Goal: Transaction & Acquisition: Purchase product/service

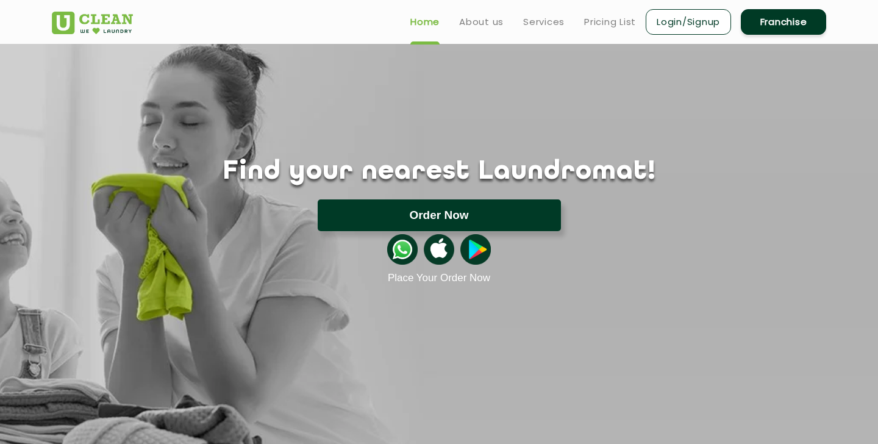
click at [551, 202] on button "Order Now" at bounding box center [439, 215] width 243 height 32
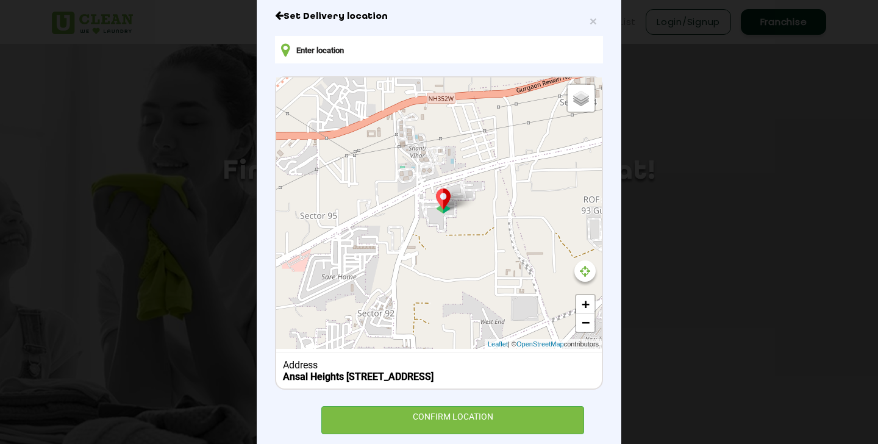
scroll to position [135, 0]
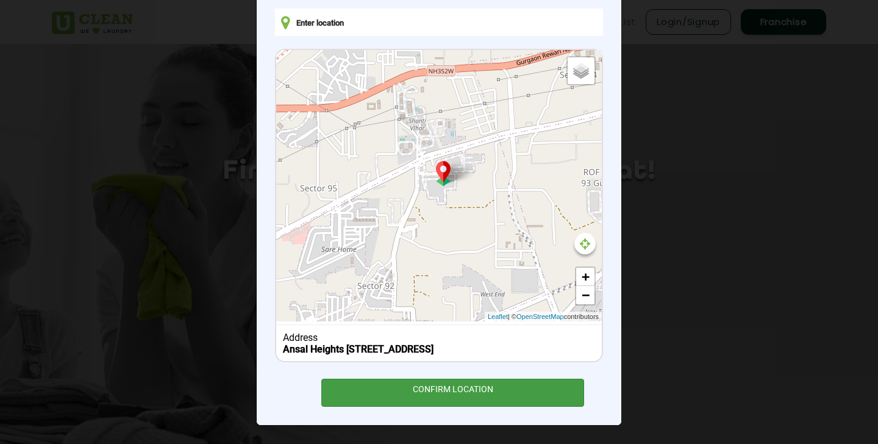
click at [506, 387] on div "CONFIRM LOCATION" at bounding box center [452, 392] width 263 height 27
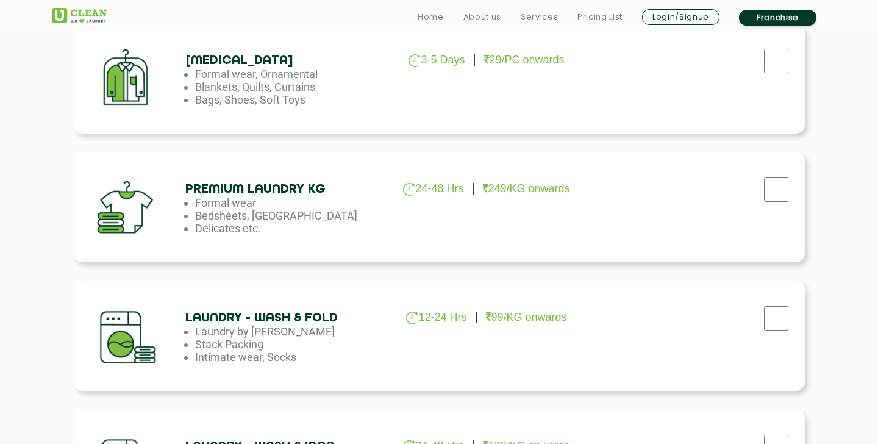
scroll to position [454, 0]
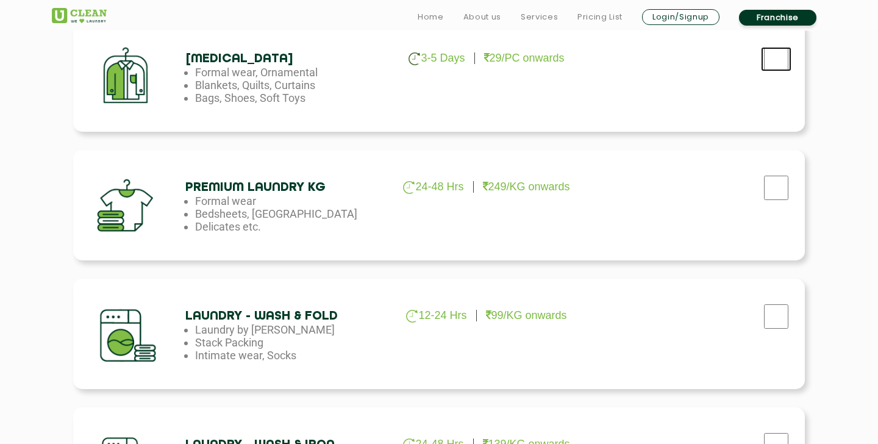
click at [771, 62] on input "checkbox" at bounding box center [776, 59] width 30 height 24
checkbox input "true"
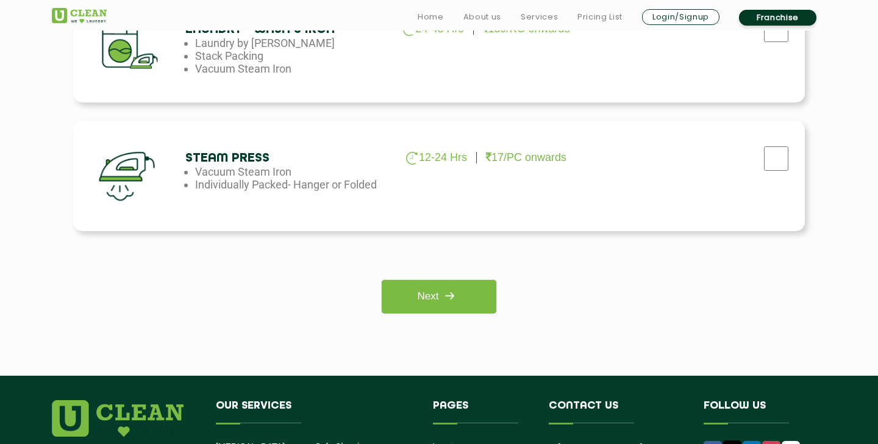
scroll to position [909, 0]
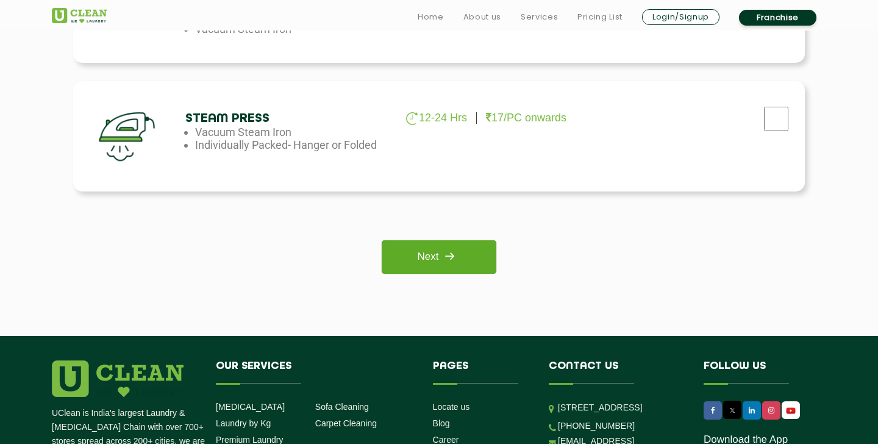
click at [455, 265] on img at bounding box center [449, 256] width 22 height 22
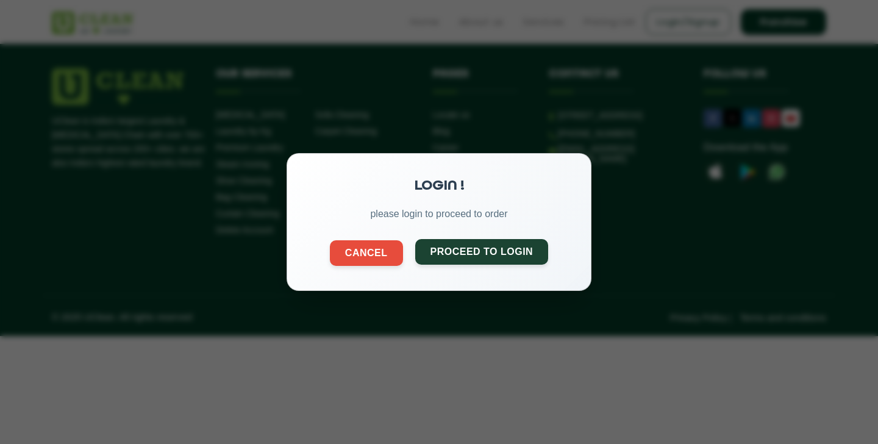
click at [464, 256] on button "Proceed to Login" at bounding box center [482, 252] width 134 height 26
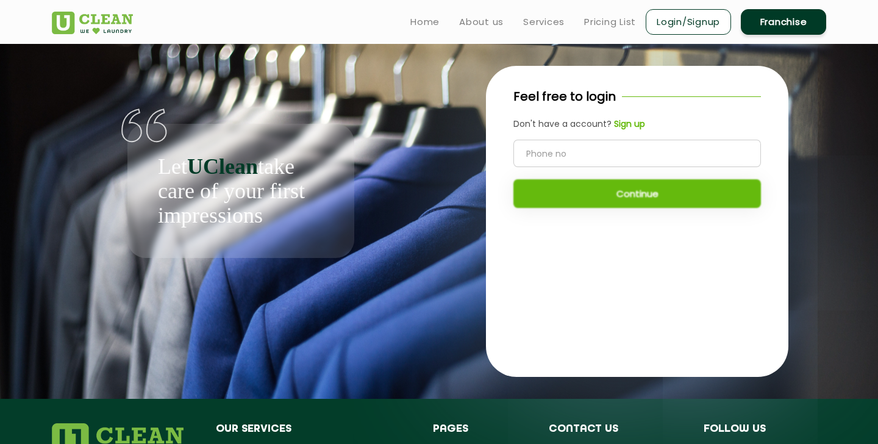
click at [777, 13] on link "Franchise" at bounding box center [783, 22] width 85 height 26
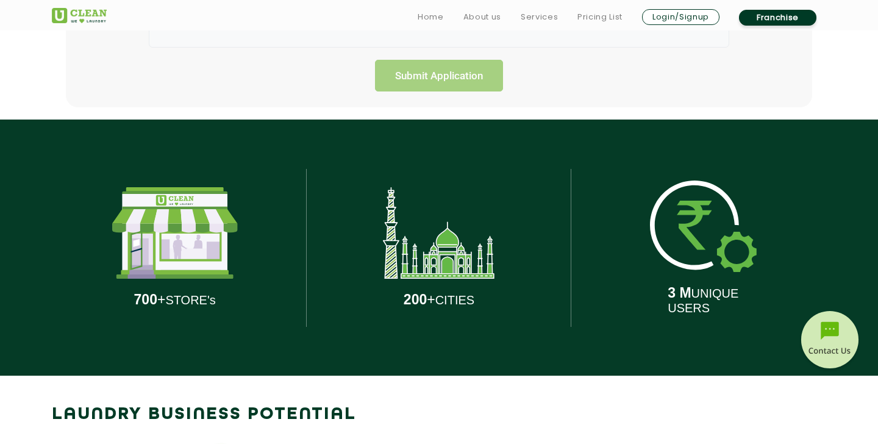
scroll to position [488, 0]
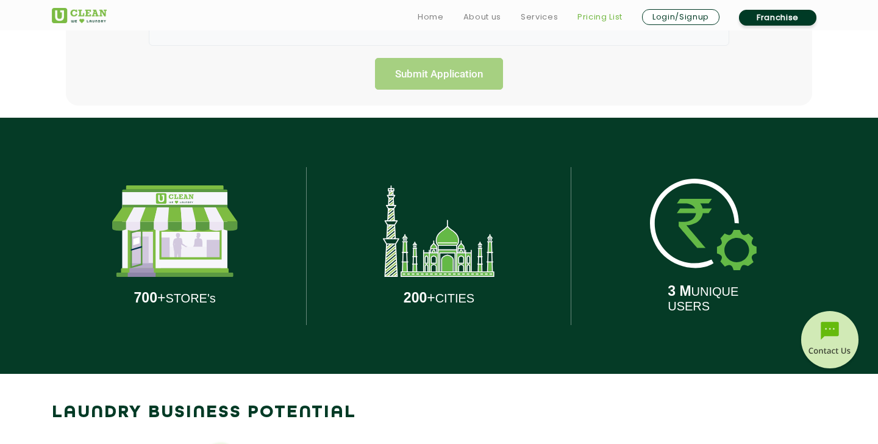
click at [603, 15] on link "Pricing List" at bounding box center [599, 17] width 45 height 15
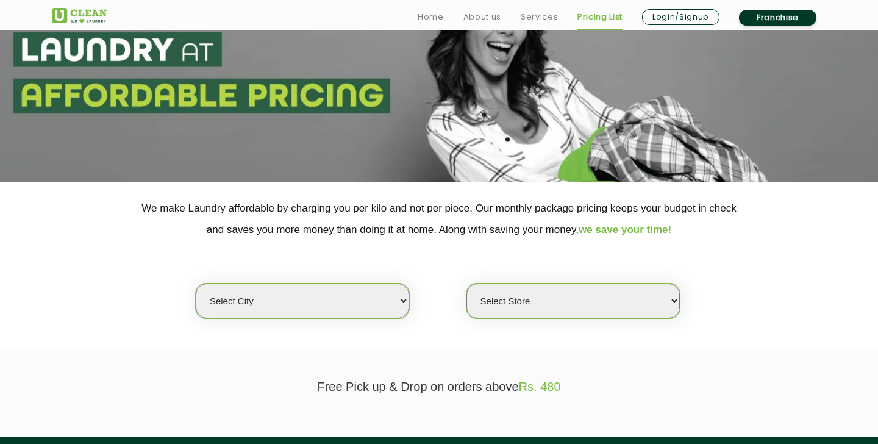
scroll to position [224, 0]
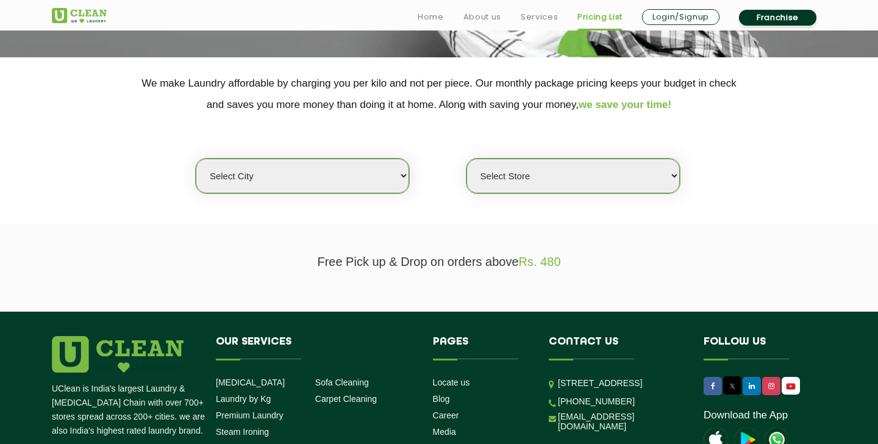
click at [391, 182] on select "Select city [GEOGRAPHIC_DATA] [GEOGRAPHIC_DATA] [GEOGRAPHIC_DATA] [GEOGRAPHIC_D…" at bounding box center [302, 176] width 213 height 35
select select "2"
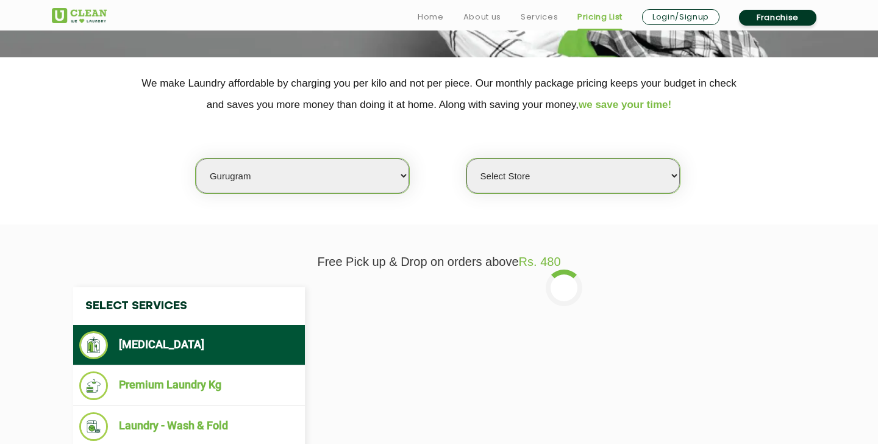
click at [521, 187] on select "Select Store [GEOGRAPHIC_DATA] Sector 66 [GEOGRAPHIC_DATA] Phase [GEOGRAPHIC_DA…" at bounding box center [572, 176] width 213 height 35
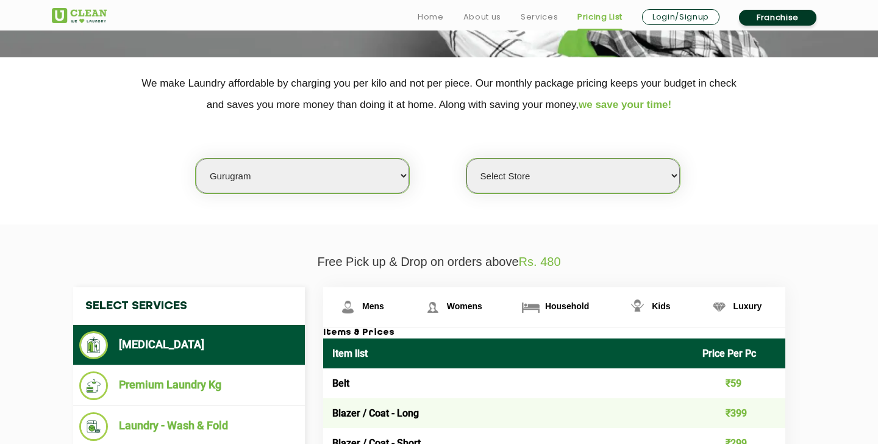
select select "539"
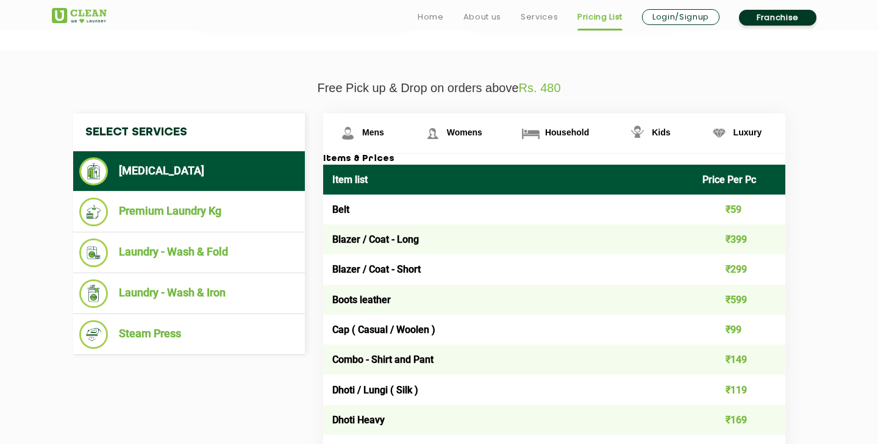
scroll to position [401, 0]
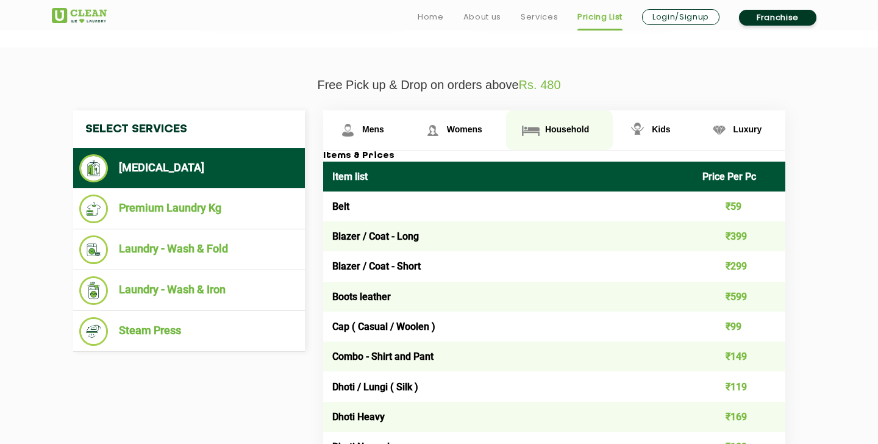
click at [384, 129] on span "Household" at bounding box center [373, 129] width 22 height 10
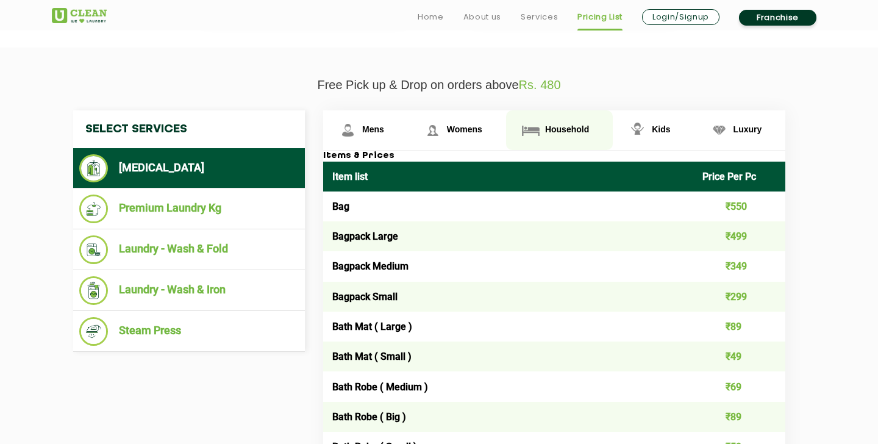
click at [564, 130] on span "Household" at bounding box center [567, 129] width 44 height 10
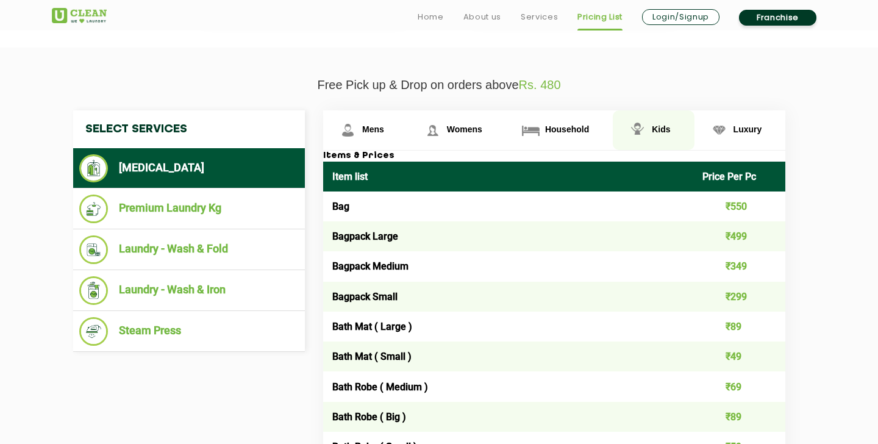
click at [408, 132] on link "Kids" at bounding box center [365, 130] width 85 height 40
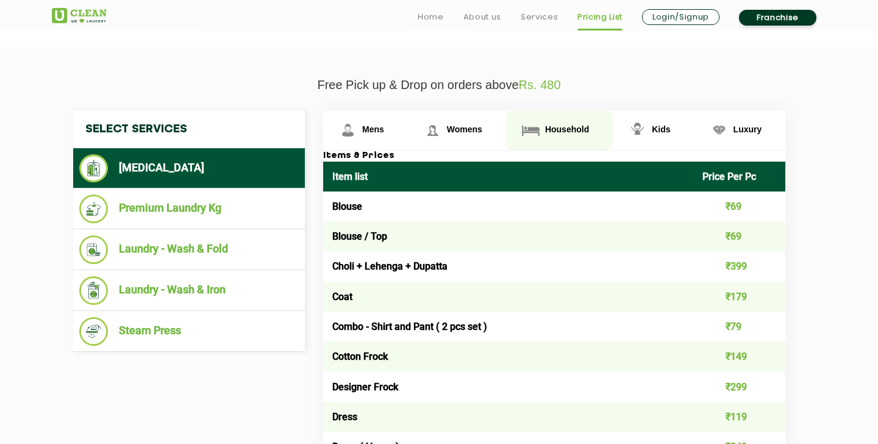
click at [384, 132] on span "Household" at bounding box center [373, 129] width 22 height 10
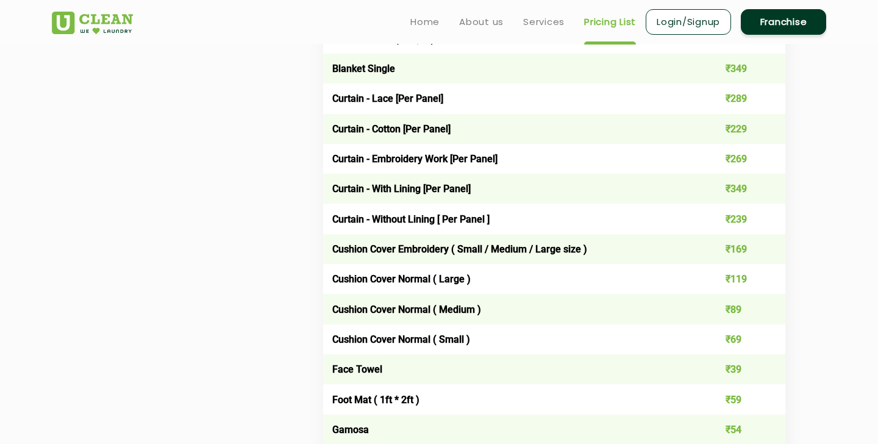
scroll to position [1048, 0]
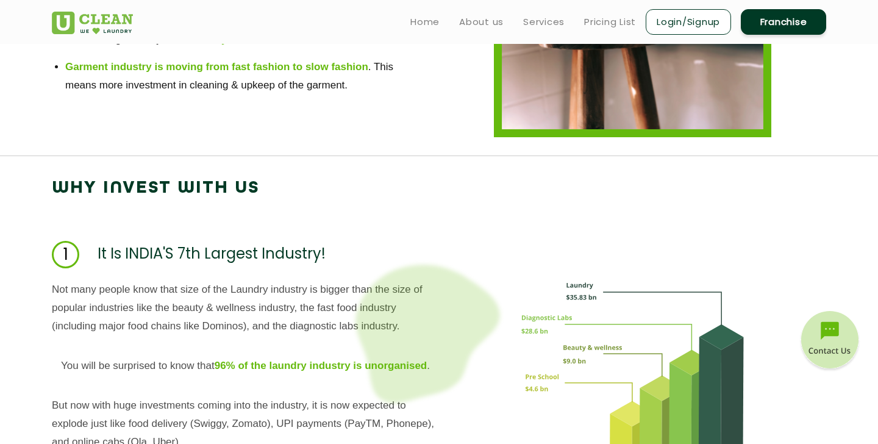
scroll to position [488, 0]
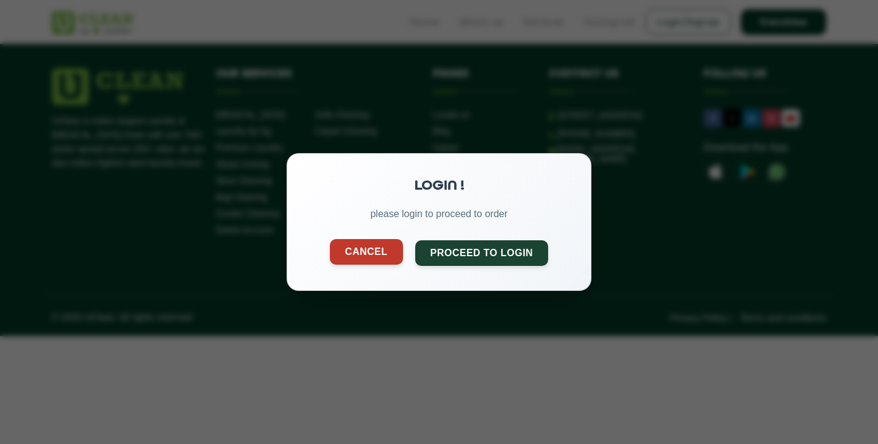
click at [372, 246] on button "Cancel" at bounding box center [366, 252] width 73 height 26
click at [370, 253] on button "Cancel" at bounding box center [366, 252] width 73 height 26
